Goal: Task Accomplishment & Management: Manage account settings

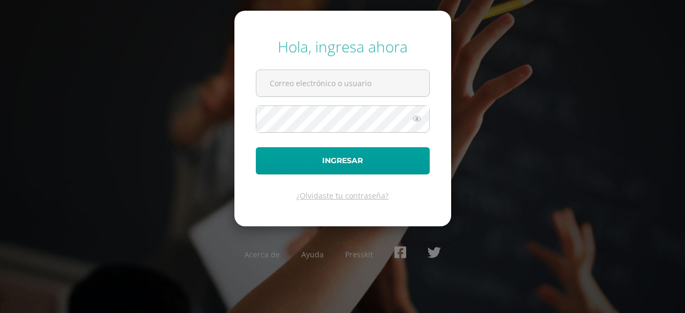
click at [308, 85] on input "text" at bounding box center [342, 83] width 173 height 26
type input "santiagorodriguez@colegiovalles.com"
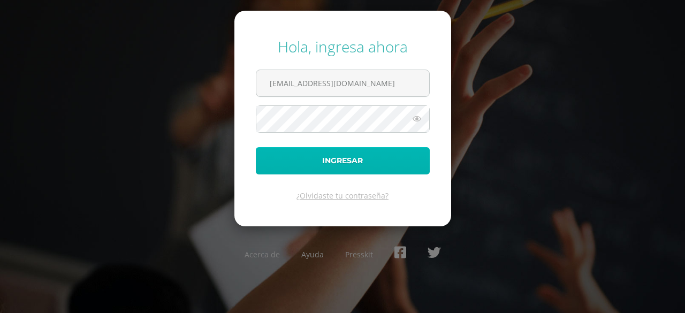
click at [381, 160] on button "Ingresar" at bounding box center [343, 160] width 174 height 27
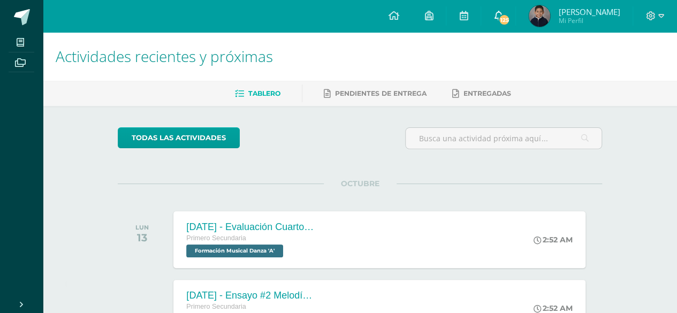
click at [503, 19] on icon at bounding box center [498, 16] width 9 height 10
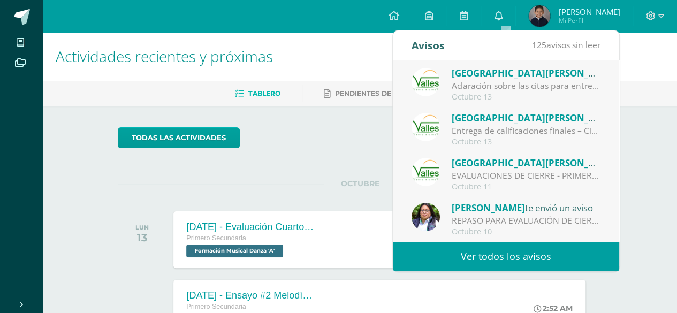
click at [474, 171] on div "EVALUACIONES DE CIERRE - PRIMERO BÁSICO: 📢 EVALUACIONES DE CIERRE Queridos alum…" at bounding box center [526, 176] width 149 height 12
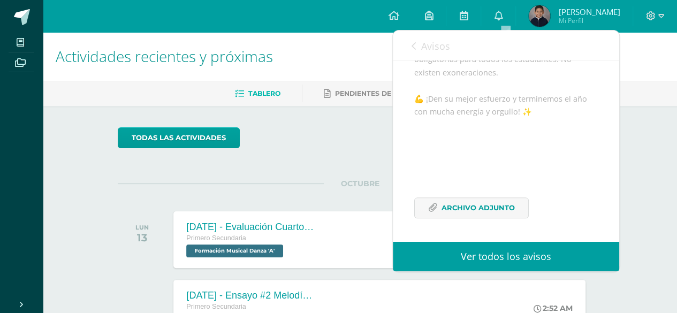
scroll to position [434, 0]
click at [515, 206] on link "Archivo Adjunto" at bounding box center [471, 208] width 115 height 21
